Goal: Check status: Check status

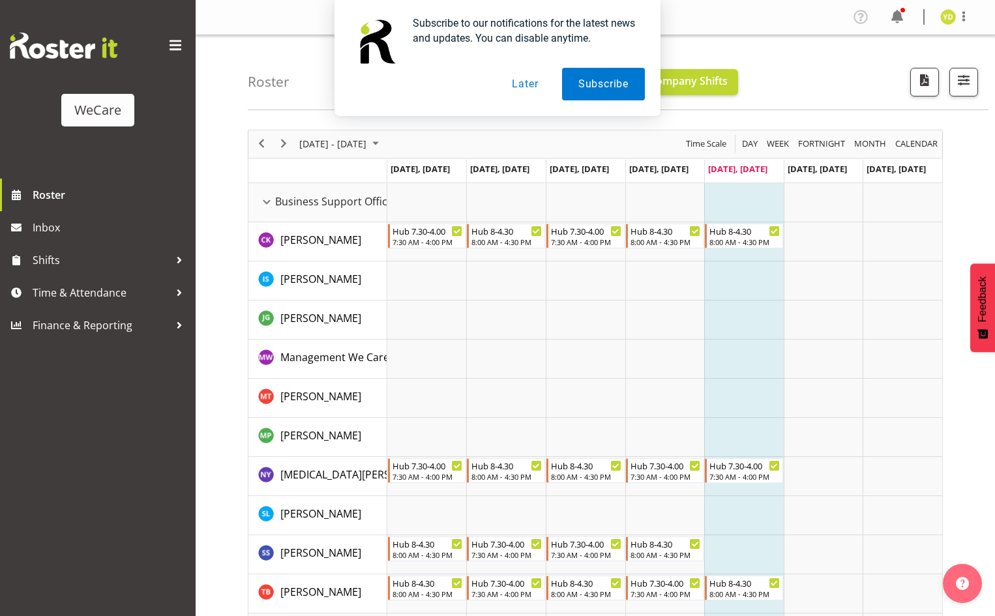
click at [532, 85] on button "Later" at bounding box center [525, 84] width 59 height 33
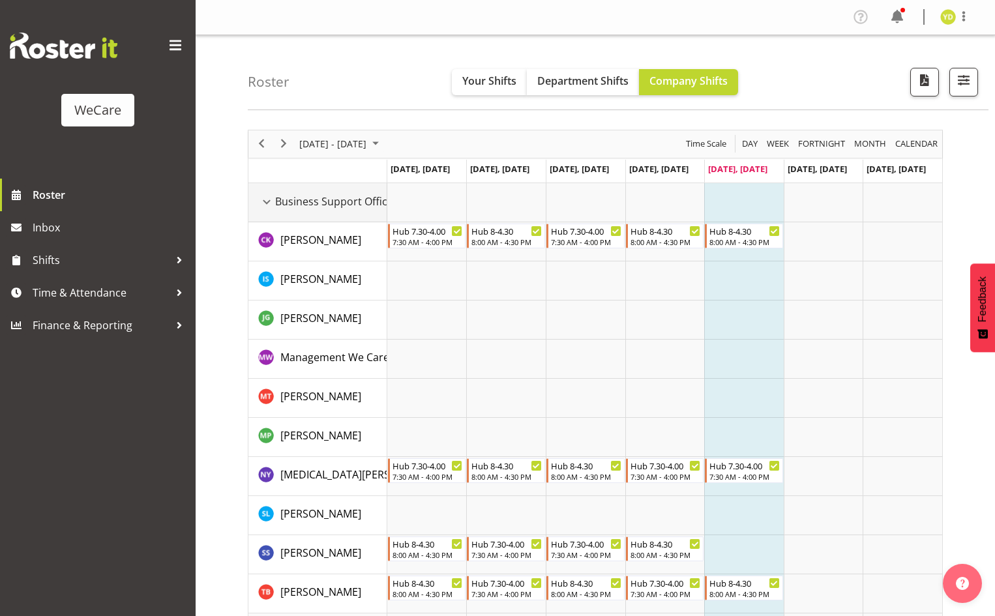
click at [264, 202] on div "Business Support Office resource" at bounding box center [266, 202] width 17 height 17
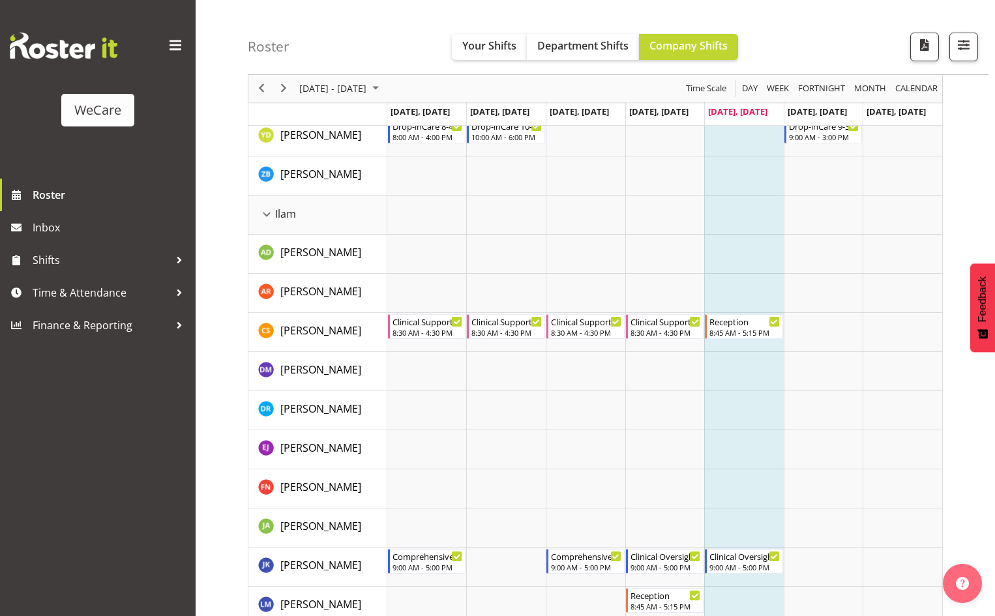
scroll to position [945, 0]
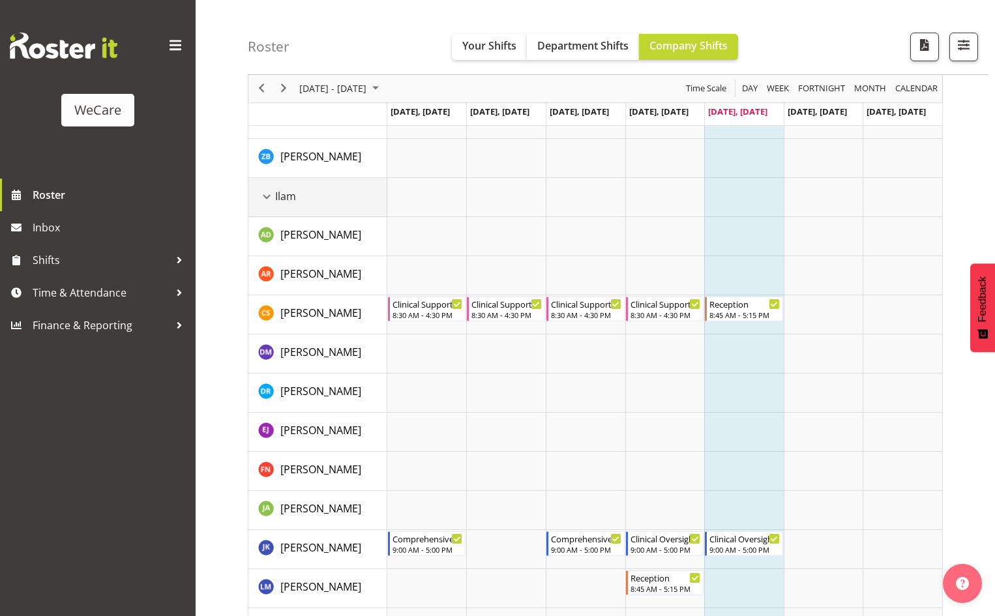
click at [268, 198] on div "Ilam resource" at bounding box center [266, 197] width 17 height 17
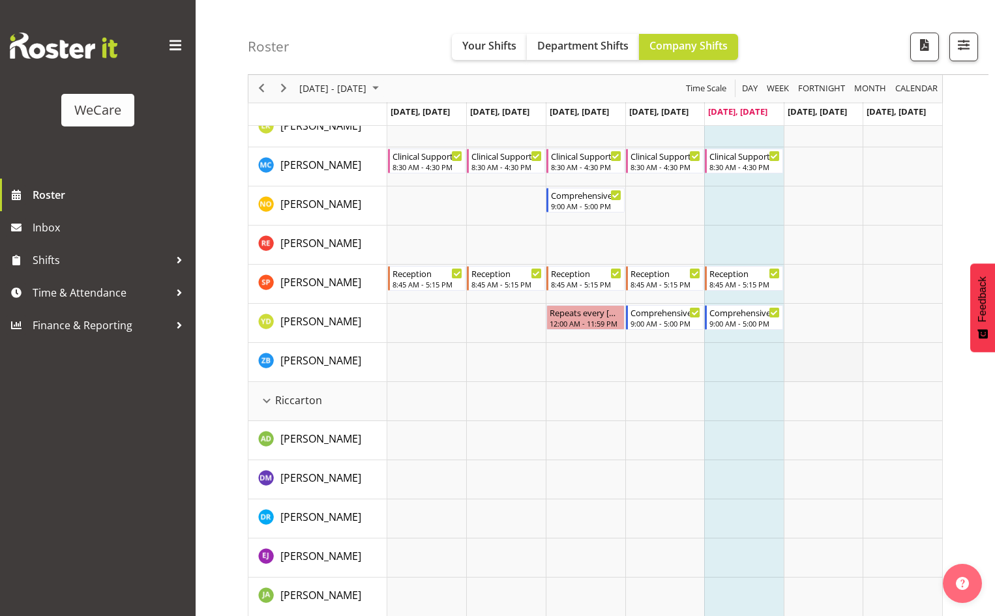
scroll to position [1294, 0]
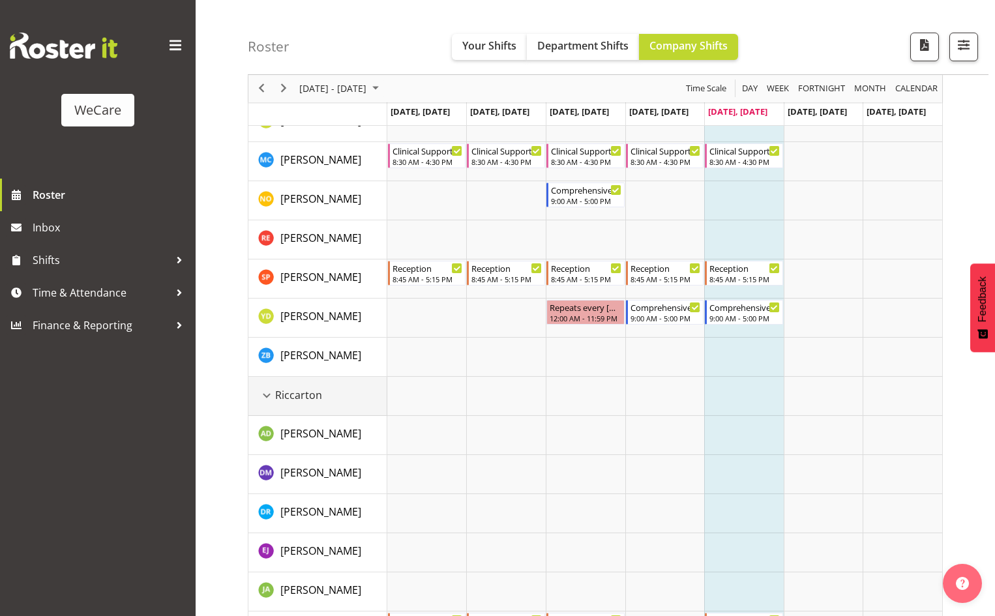
click at [270, 396] on div "Riccarton resource" at bounding box center [266, 395] width 17 height 17
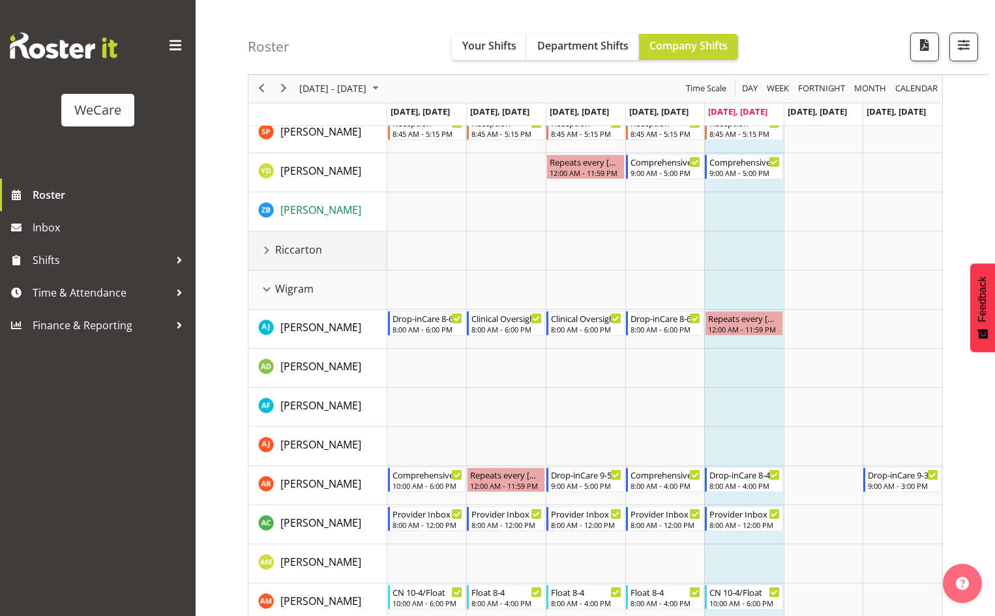
scroll to position [1416, 0]
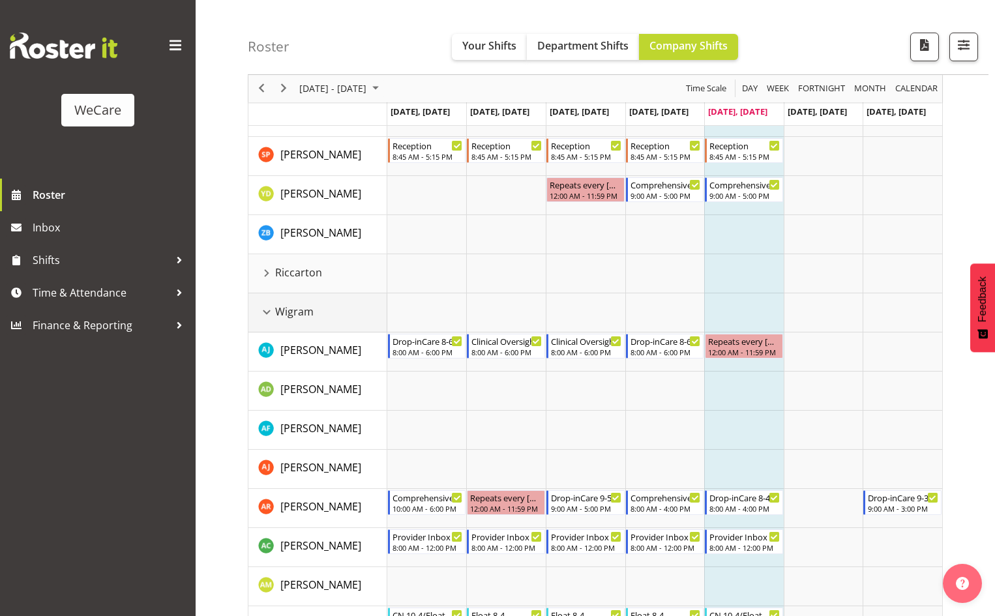
click at [269, 312] on div "Wigram resource" at bounding box center [266, 312] width 17 height 17
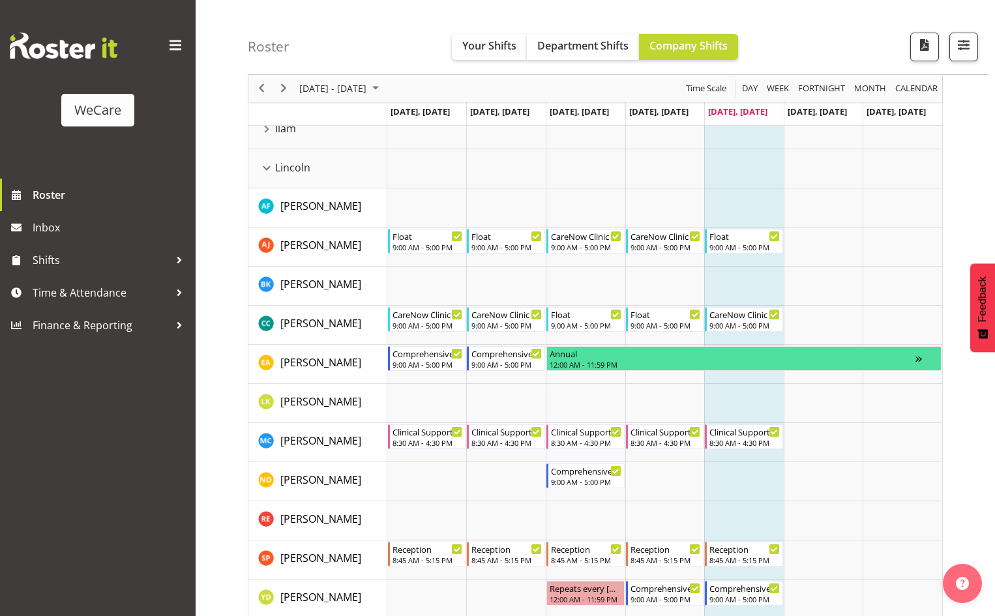
scroll to position [1078, 0]
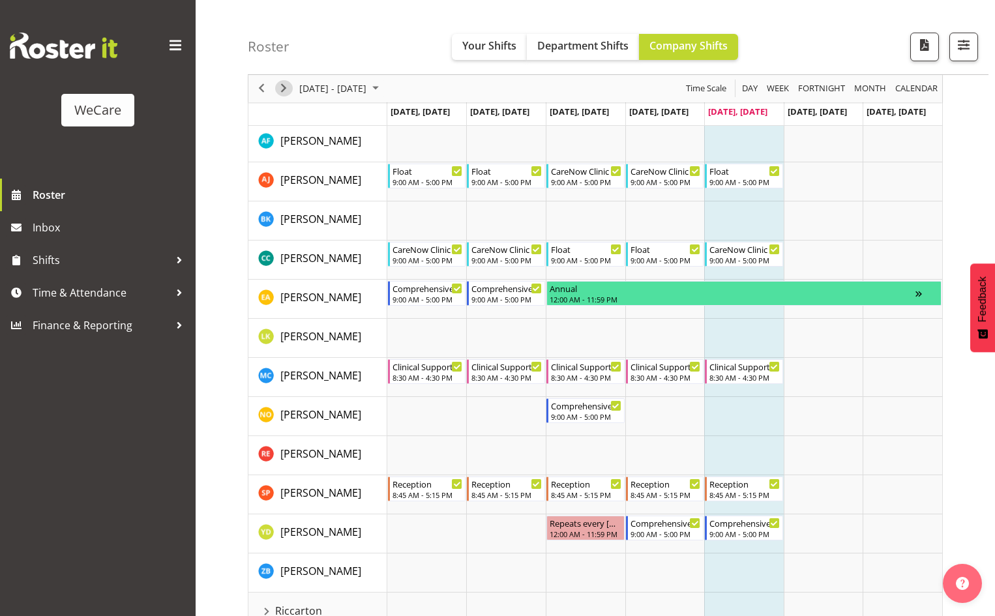
click at [281, 89] on span "Next" at bounding box center [284, 89] width 16 height 16
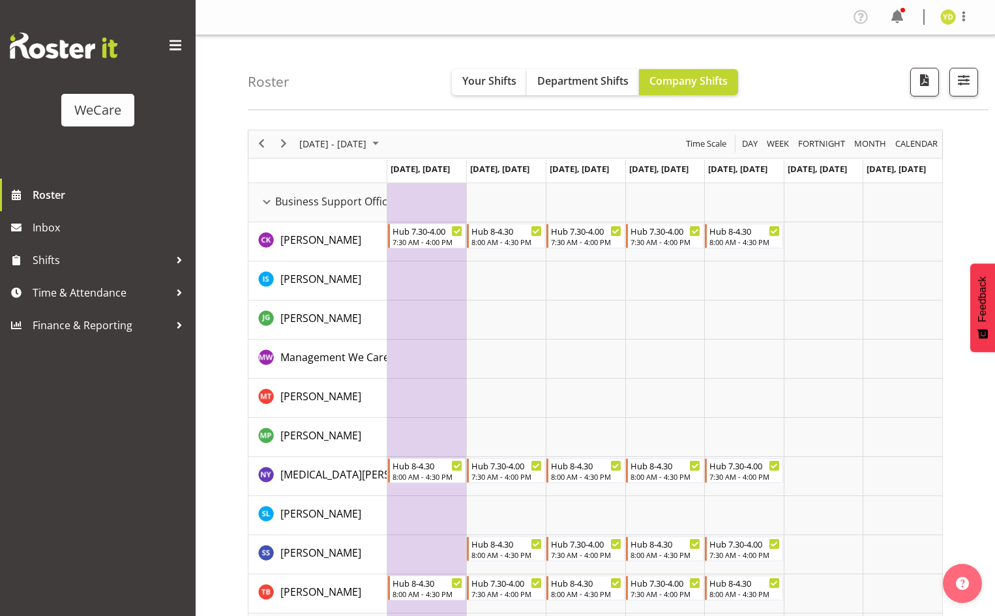
scroll to position [65, 0]
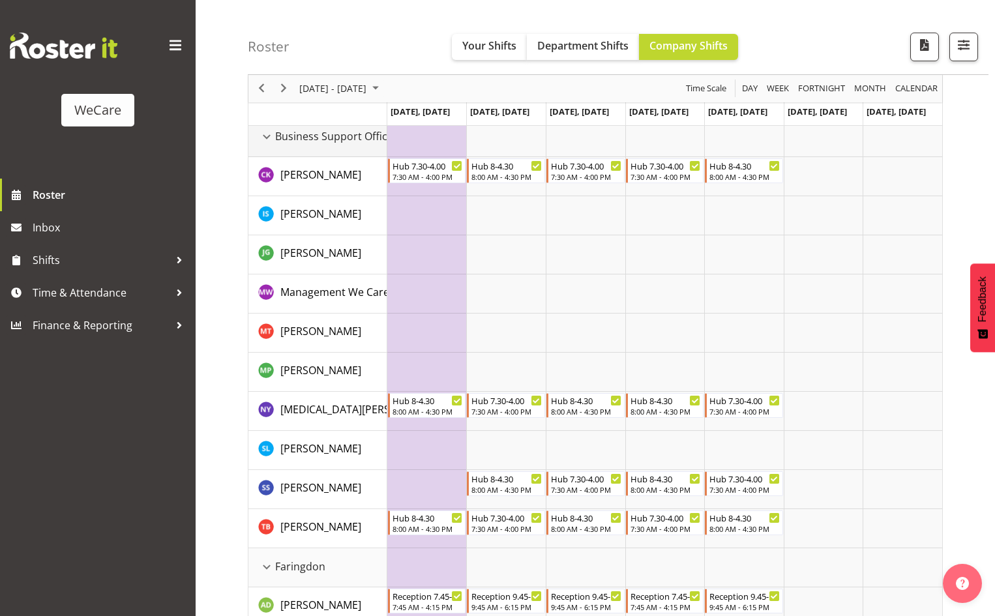
click at [266, 138] on div "Business Support Office resource" at bounding box center [266, 137] width 17 height 17
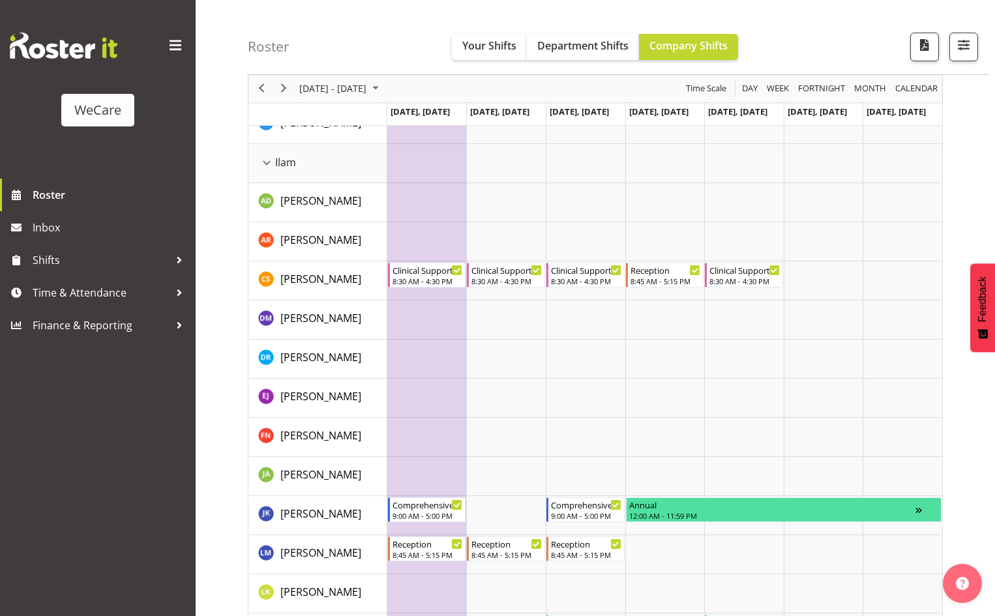
scroll to position [913, 0]
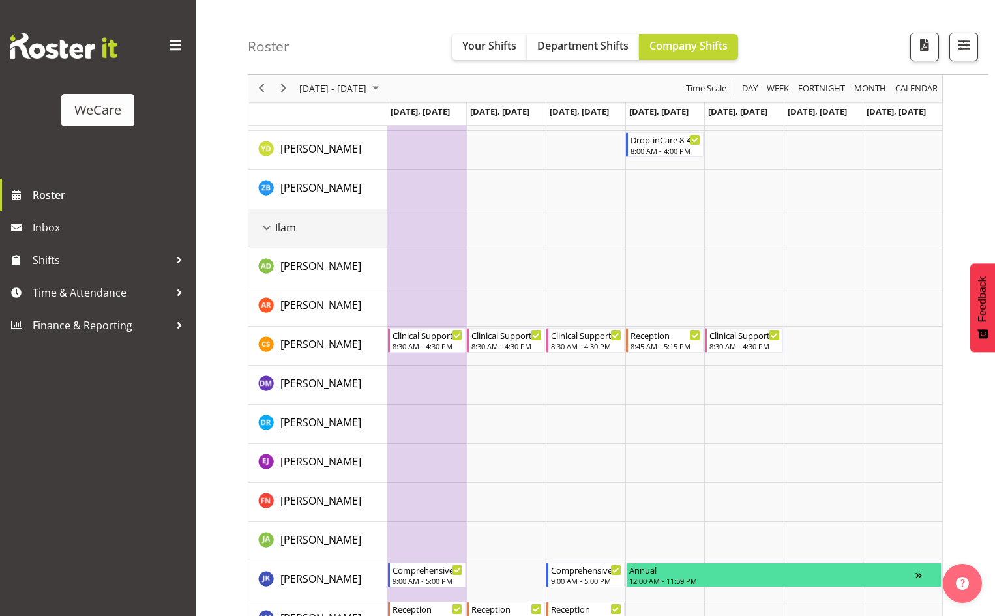
click at [270, 228] on div "Ilam resource" at bounding box center [266, 228] width 17 height 17
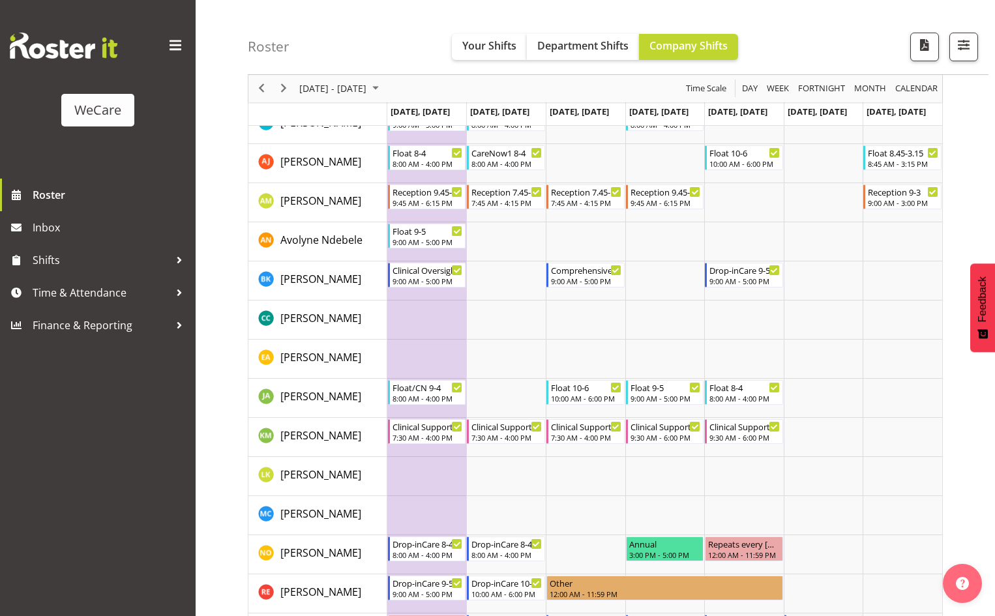
scroll to position [130, 0]
